Goal: Obtain resource: Obtain resource

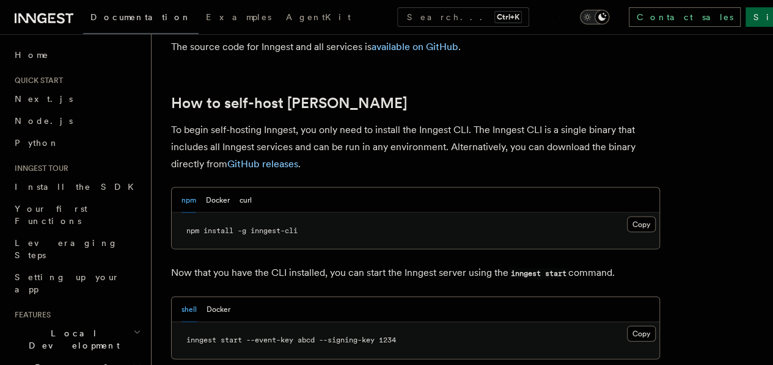
scroll to position [1222, 0]
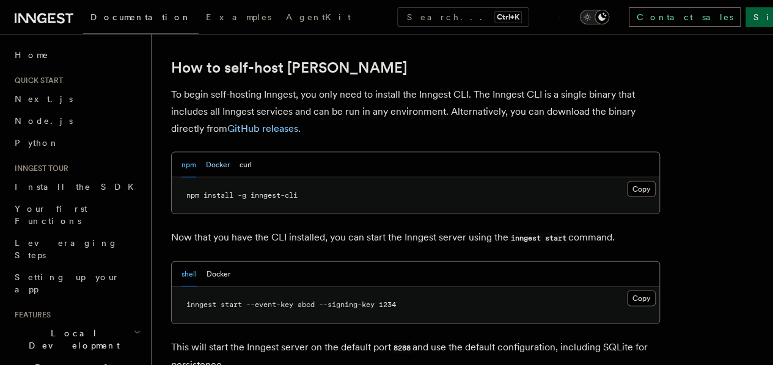
click at [224, 153] on button "Docker" at bounding box center [218, 165] width 24 height 25
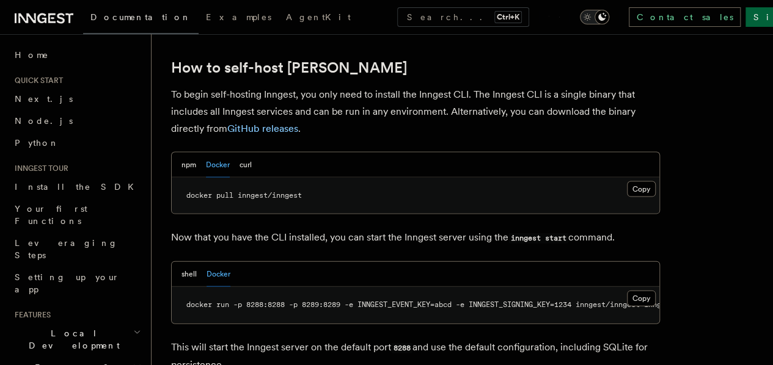
scroll to position [1283, 0]
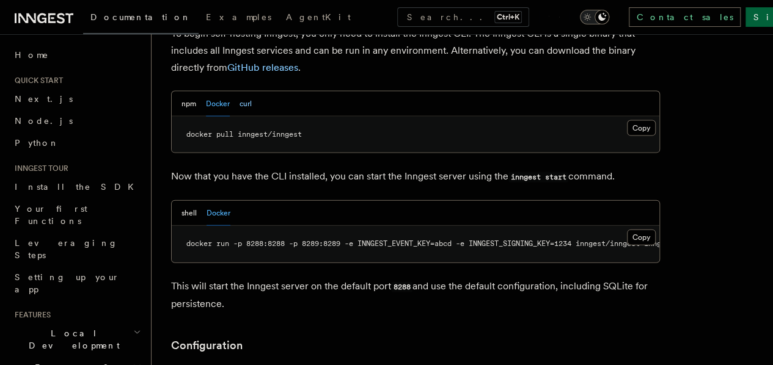
click at [249, 92] on button "curl" at bounding box center [246, 104] width 12 height 25
click at [627, 120] on button "Copy Copied" at bounding box center [641, 128] width 29 height 16
click at [191, 92] on button "npm" at bounding box center [189, 104] width 15 height 25
click at [627, 120] on button "Copy Copied" at bounding box center [641, 128] width 29 height 16
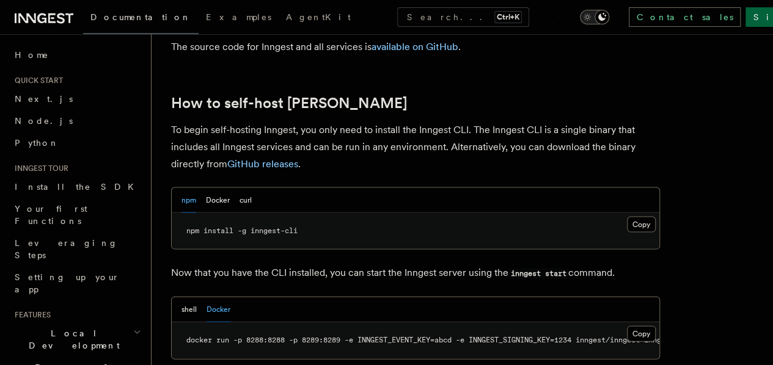
scroll to position [1222, 0]
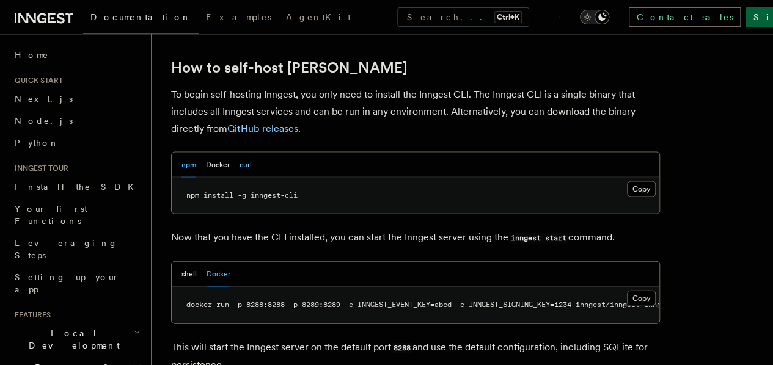
click at [243, 153] on button "curl" at bounding box center [246, 165] width 12 height 25
click at [627, 182] on button "Copy Copied" at bounding box center [641, 190] width 29 height 16
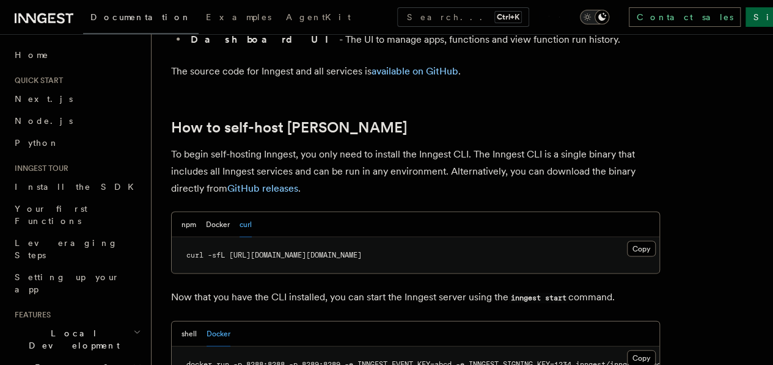
scroll to position [1161, 0]
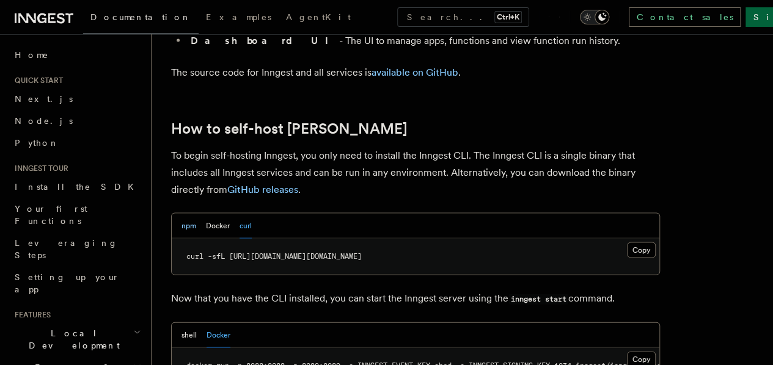
click at [194, 214] on button "npm" at bounding box center [189, 226] width 15 height 25
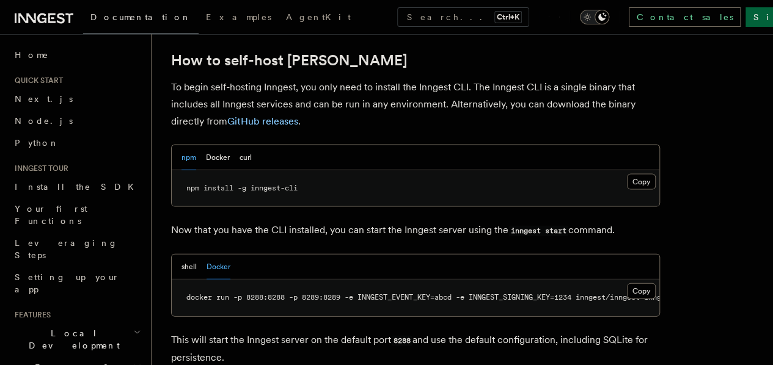
scroll to position [1222, 0]
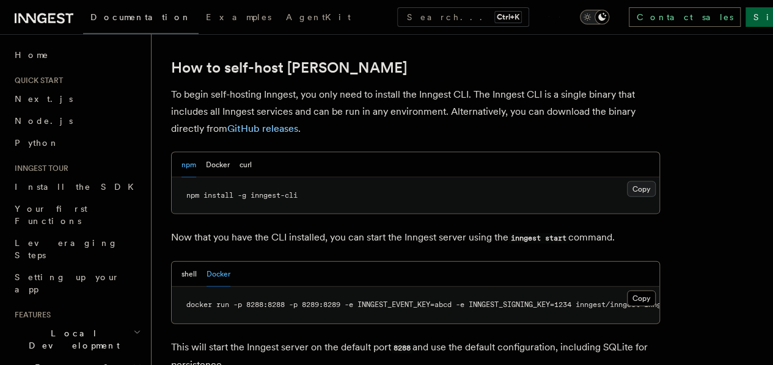
click at [627, 182] on button "Copy Copied" at bounding box center [641, 190] width 29 height 16
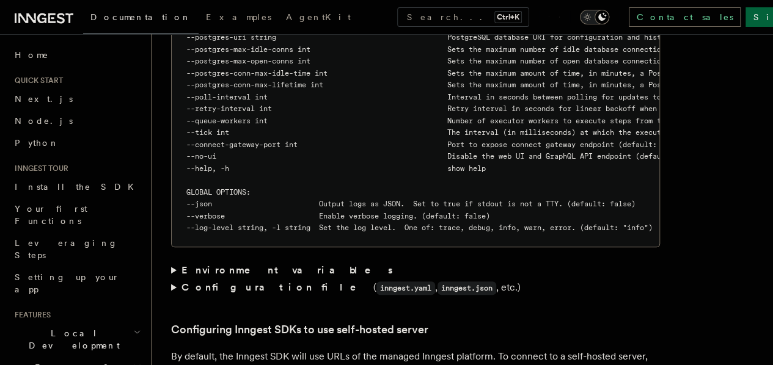
scroll to position [2261, 0]
